Goal: Ask a question: Seek information or help from site administrators or community

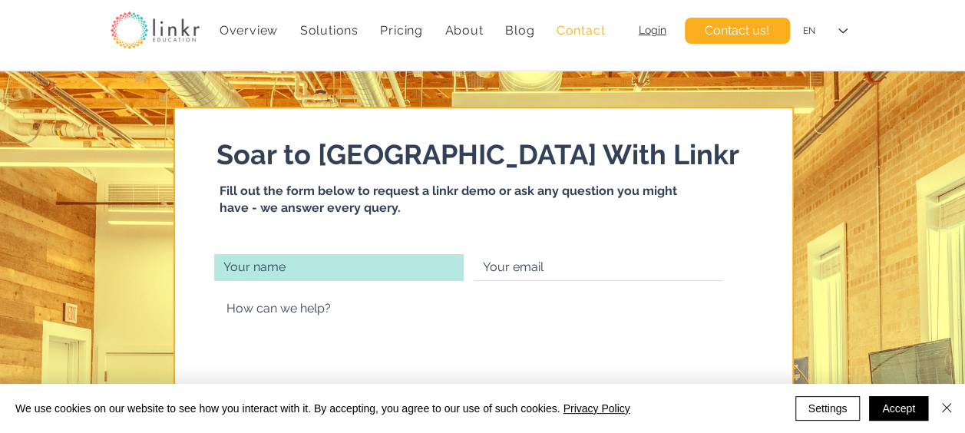
click at [362, 269] on input "main content" at bounding box center [338, 267] width 249 height 27
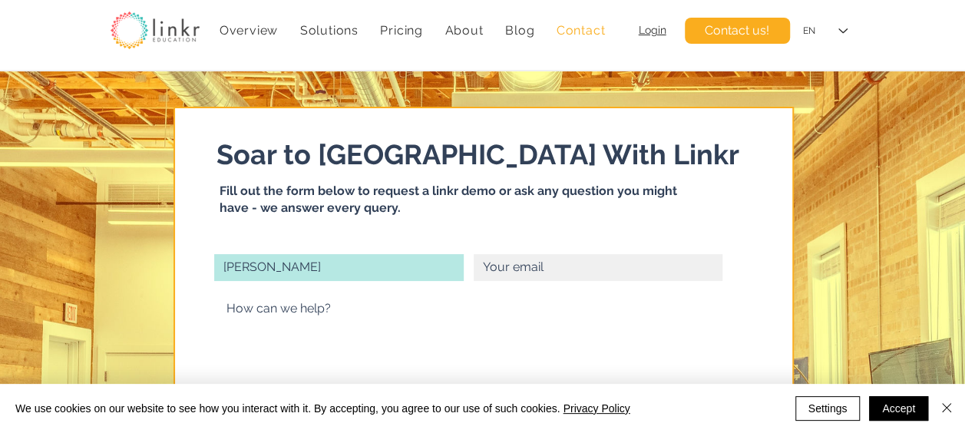
type input "[PERSON_NAME]"
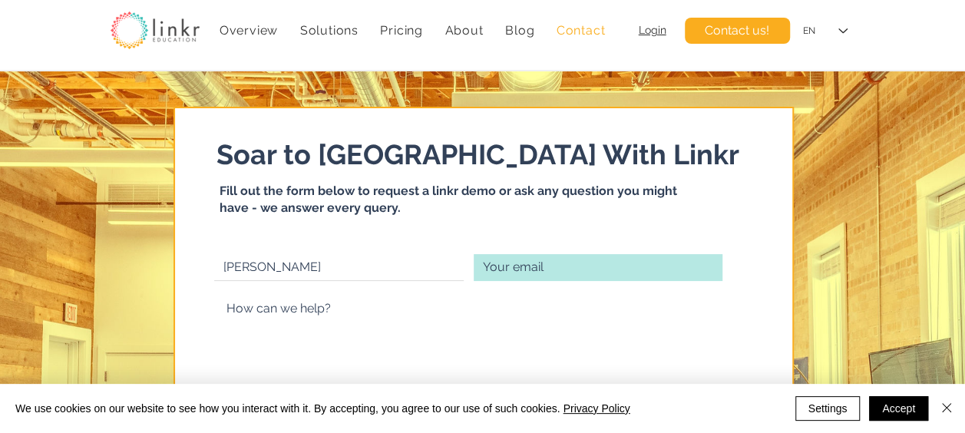
click at [483, 274] on input "main content" at bounding box center [598, 267] width 249 height 27
type input "[EMAIL_ADDRESS][DOMAIN_NAME]"
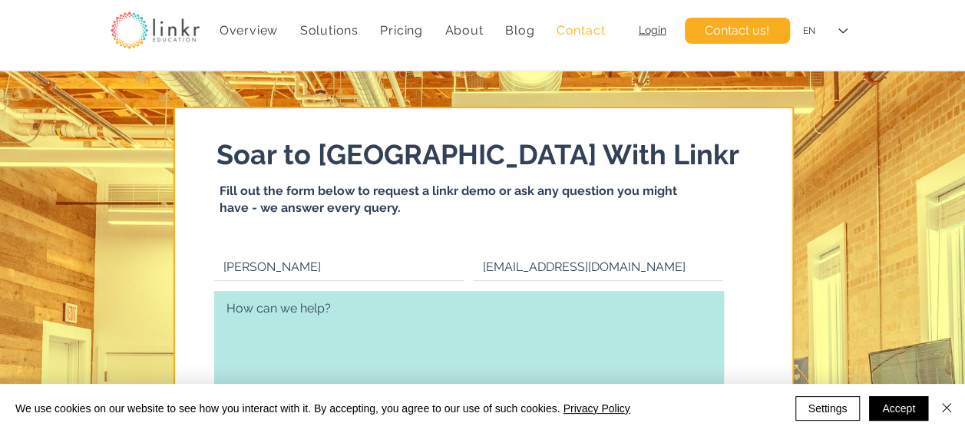
click at [284, 314] on textarea "main content" at bounding box center [469, 348] width 510 height 114
click at [284, 314] on textarea "To enrich screen reader interactions, please activate Accessibility in Grammarl…" at bounding box center [469, 348] width 510 height 114
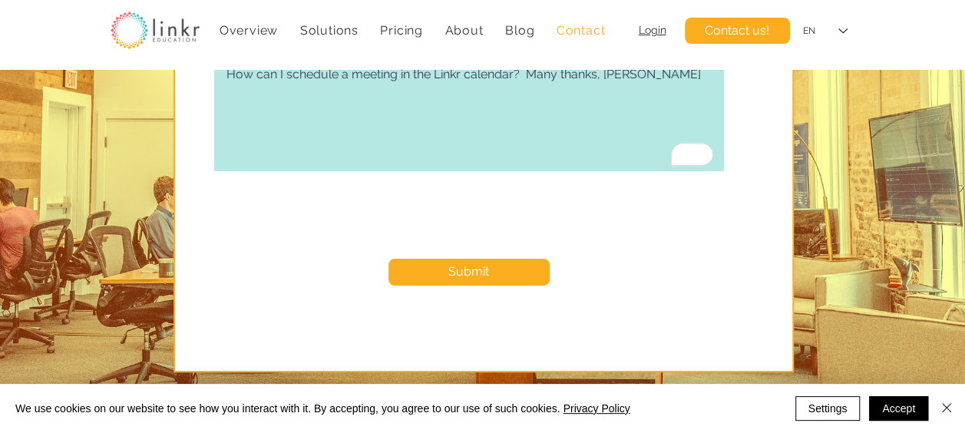
scroll to position [250, 0]
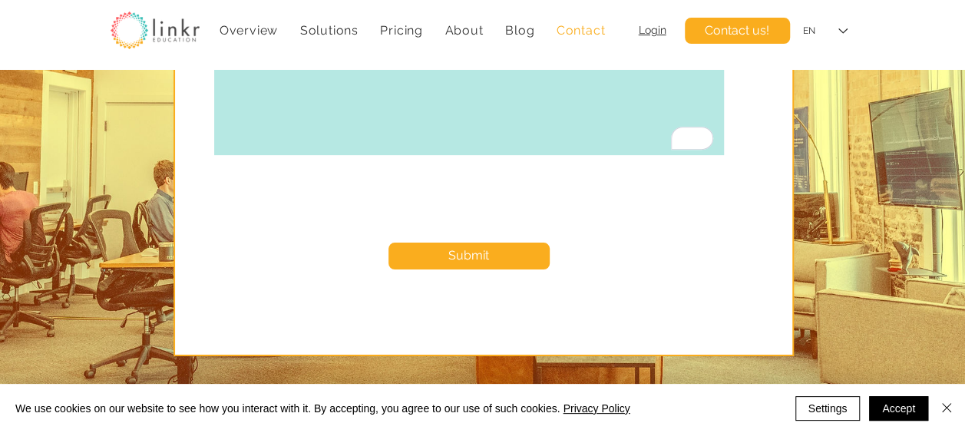
type textarea "How can I schedule a meeting in the Linkr calendar? Many thanks, [PERSON_NAME]"
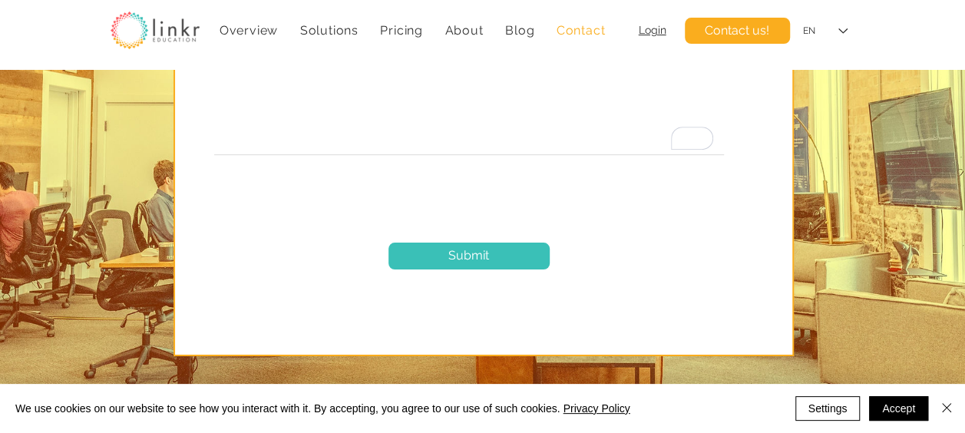
checkbox input "true"
click at [461, 254] on span "Submit" at bounding box center [468, 255] width 41 height 17
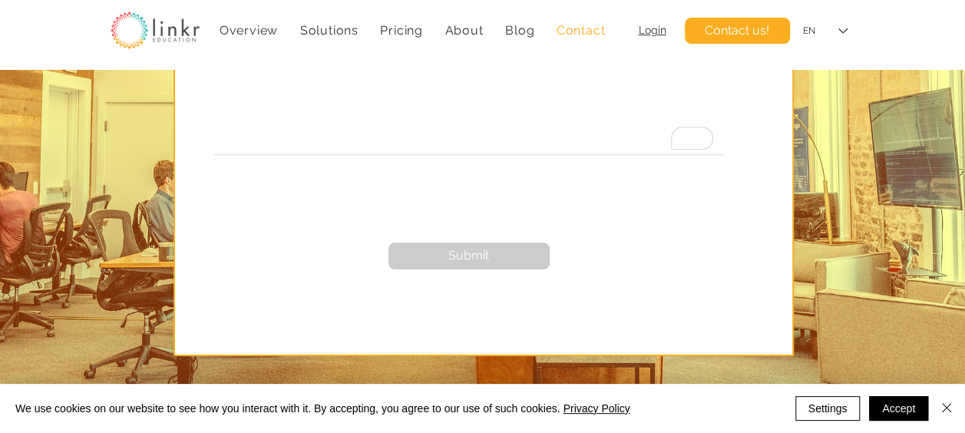
checkbox input "false"
